Goal: Obtain resource: Obtain resource

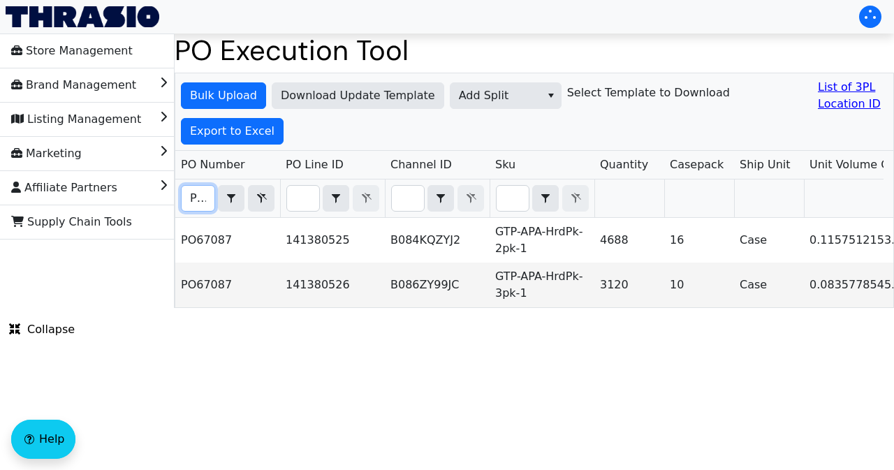
scroll to position [0, 1224]
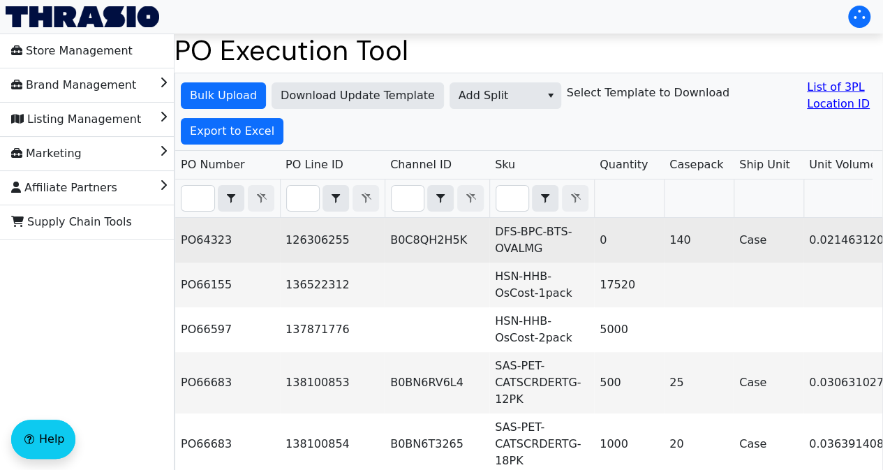
click at [304, 245] on td "126306255" at bounding box center [332, 240] width 105 height 45
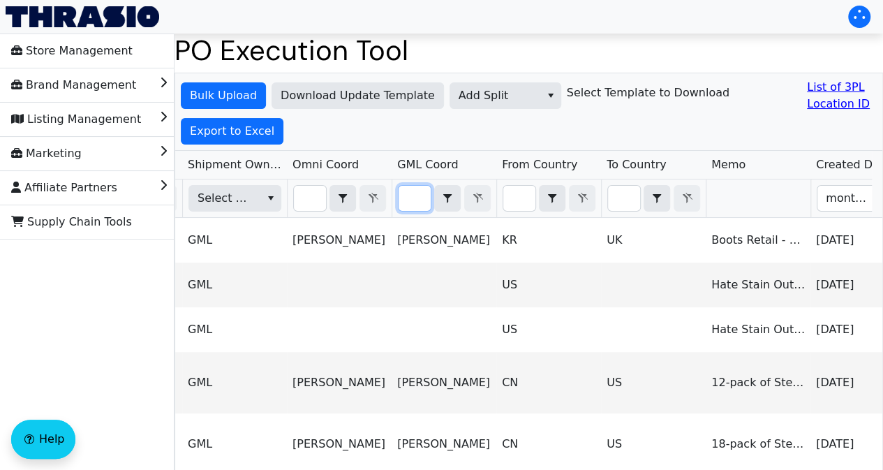
click at [422, 188] on input "Filter" at bounding box center [415, 198] width 32 height 25
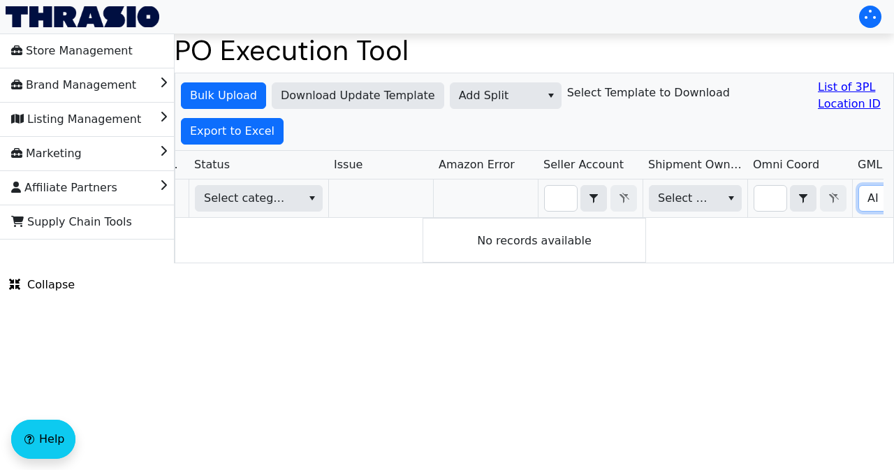
type input "A"
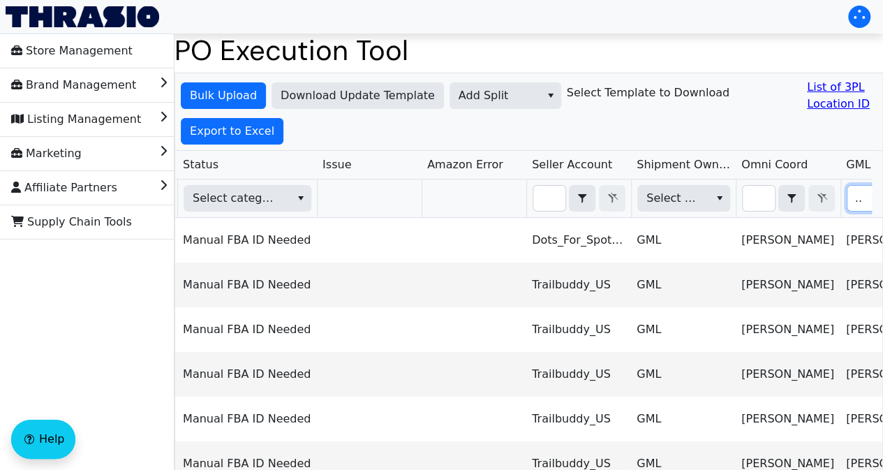
type input "ARIEL"
click at [279, 132] on div "Bulk Upload Download Update Template Add Split Select Template to Download List…" at bounding box center [528, 111] width 707 height 77
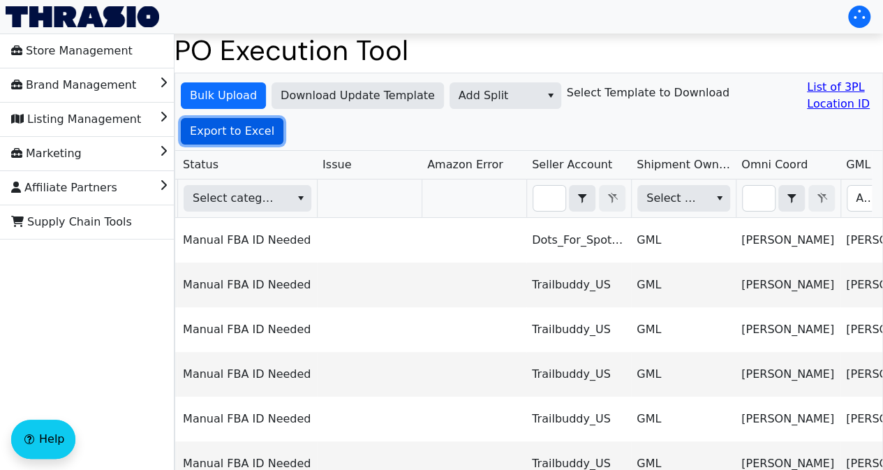
click at [268, 136] on span "Export to Excel" at bounding box center [232, 131] width 84 height 17
